Goal: Navigation & Orientation: Find specific page/section

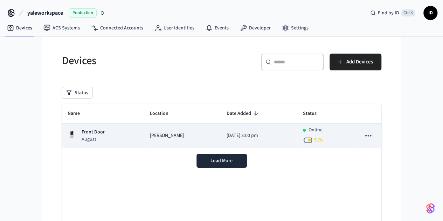
click at [82, 132] on p "Front Door" at bounding box center [93, 132] width 23 height 7
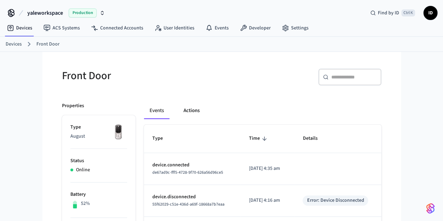
click at [178, 111] on button "Actions" at bounding box center [191, 110] width 27 height 17
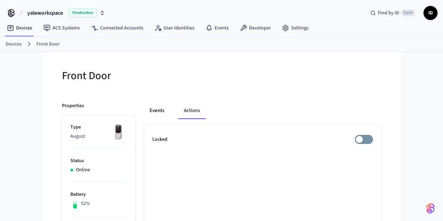
click at [144, 111] on button "Events" at bounding box center [157, 110] width 26 height 17
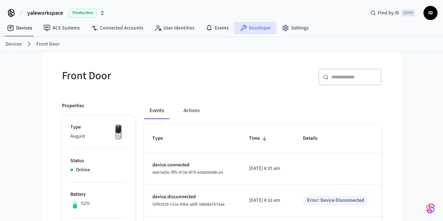
click at [247, 29] on link "Developer" at bounding box center [255, 28] width 42 height 13
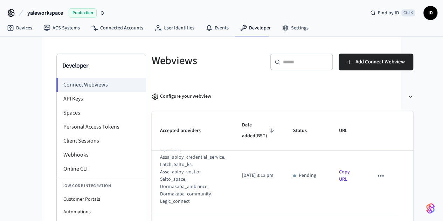
scroll to position [23, 0]
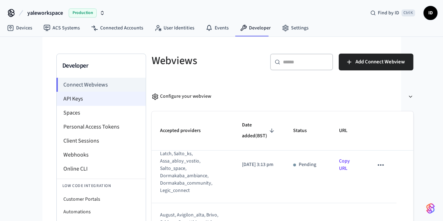
click at [57, 101] on li "API Keys" at bounding box center [101, 99] width 89 height 14
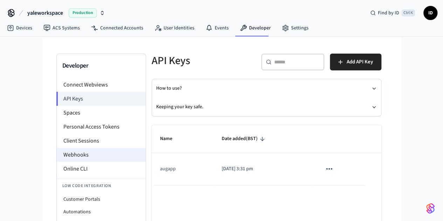
click at [57, 153] on li "Webhooks" at bounding box center [101, 155] width 89 height 14
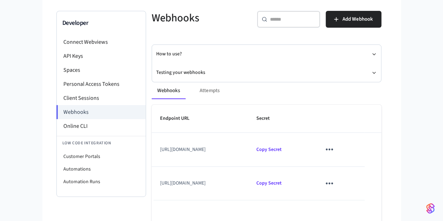
scroll to position [41, 0]
